Goal: Transaction & Acquisition: Subscribe to service/newsletter

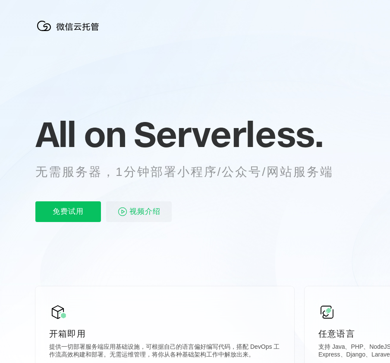
scroll to position [0, 1534]
click at [73, 212] on p "免费试用" at bounding box center [68, 212] width 66 height 21
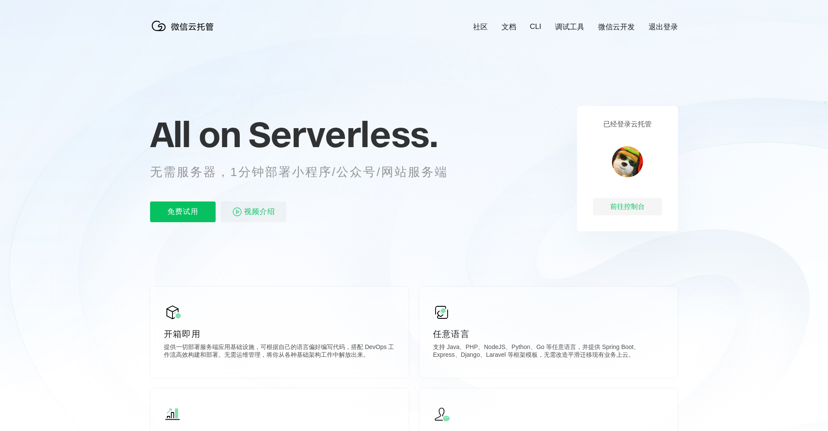
scroll to position [0, 1534]
click at [198, 211] on p "免费试用" at bounding box center [183, 212] width 66 height 21
click at [642, 205] on div "前往控制台" at bounding box center [627, 206] width 69 height 17
